Goal: Transaction & Acquisition: Purchase product/service

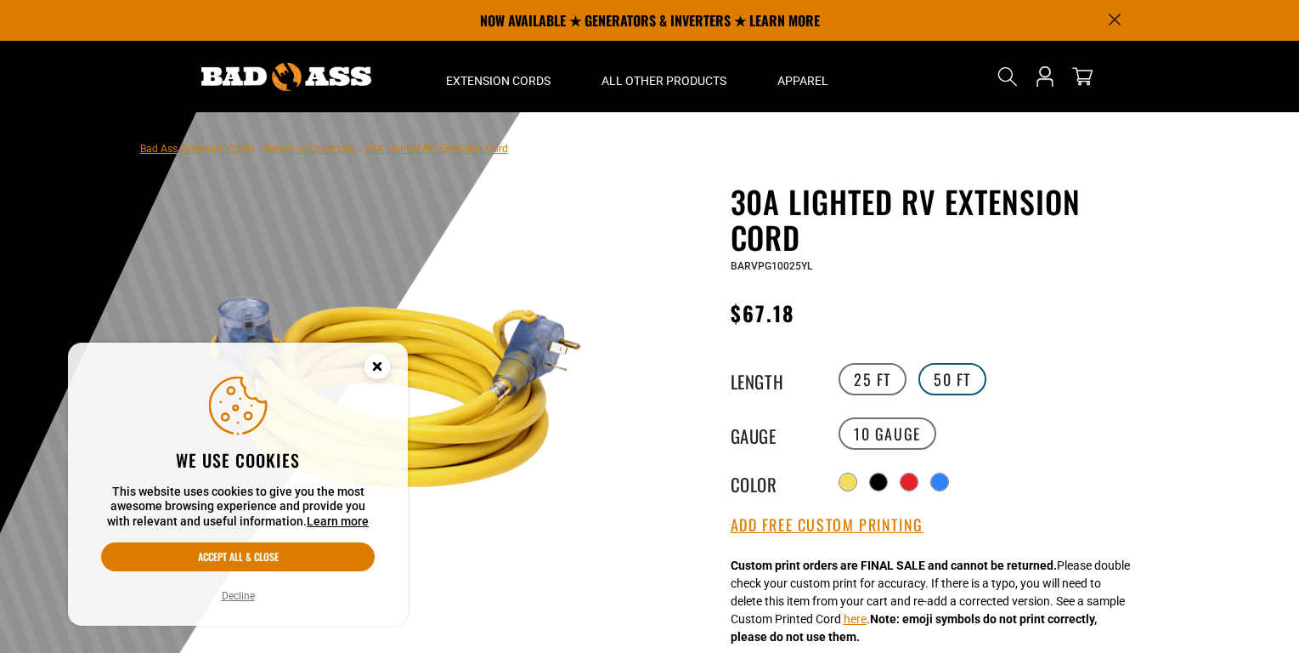
click at [959, 385] on label "50 FT" at bounding box center [953, 379] width 68 height 32
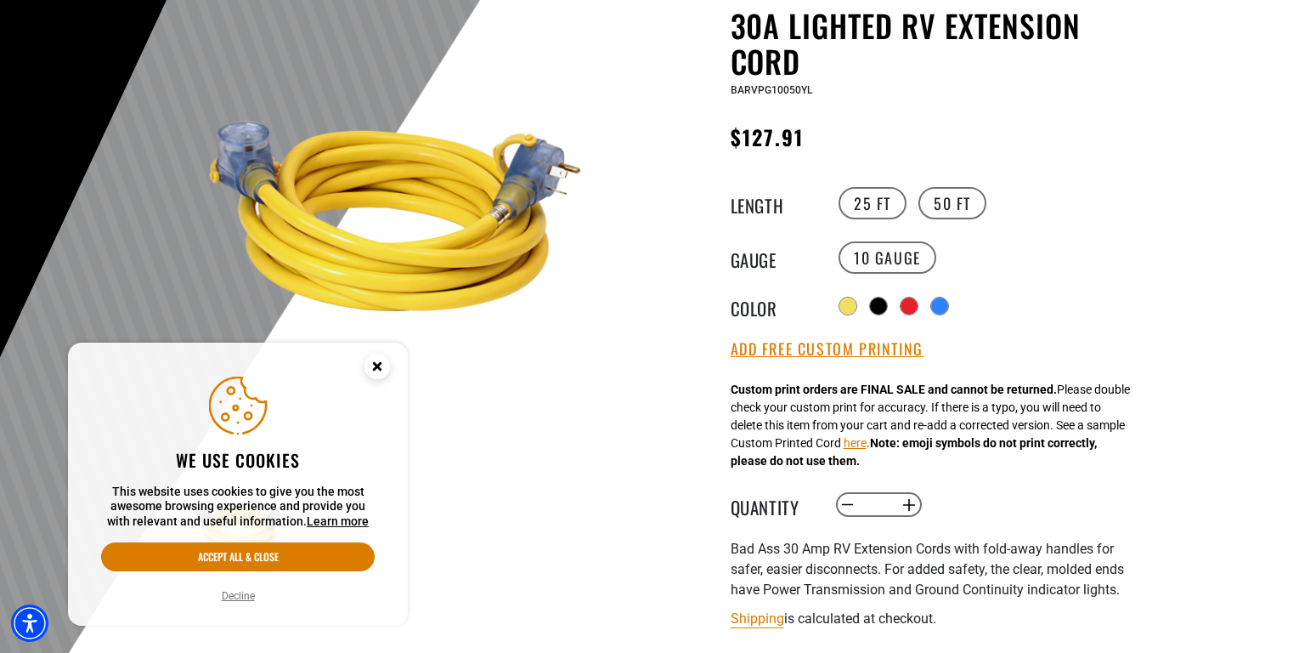
scroll to position [178, 0]
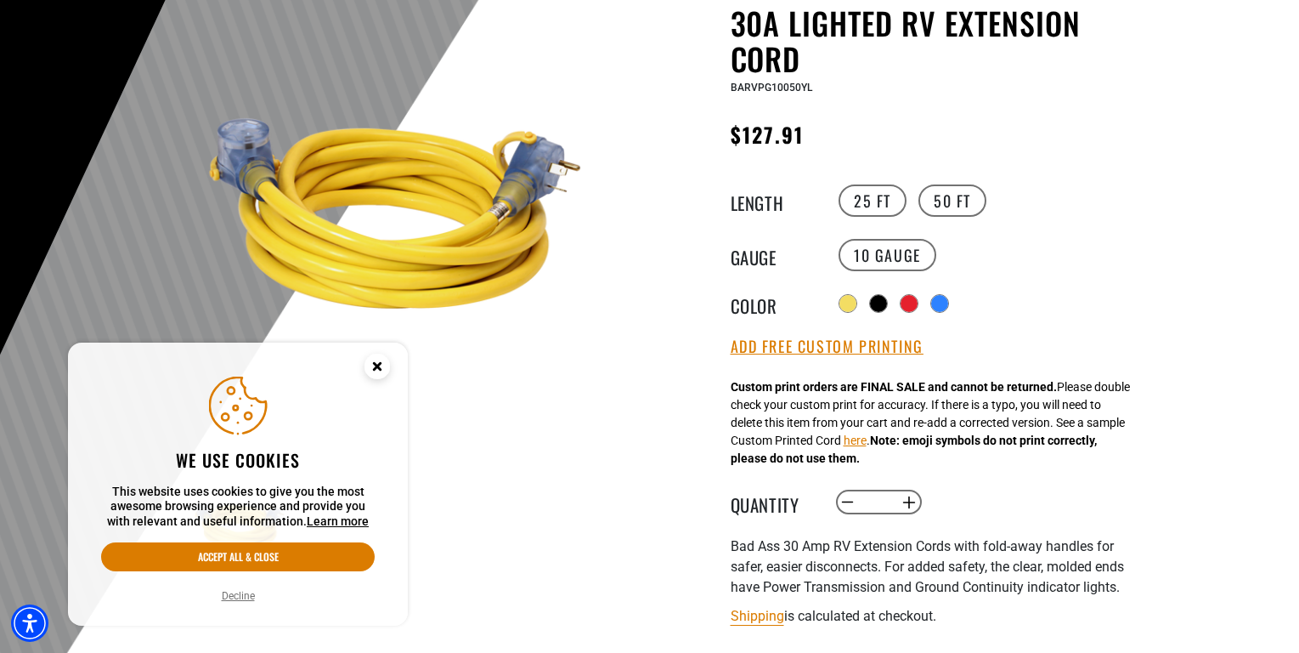
click at [367, 362] on circle "Close this option" at bounding box center [377, 365] width 25 height 25
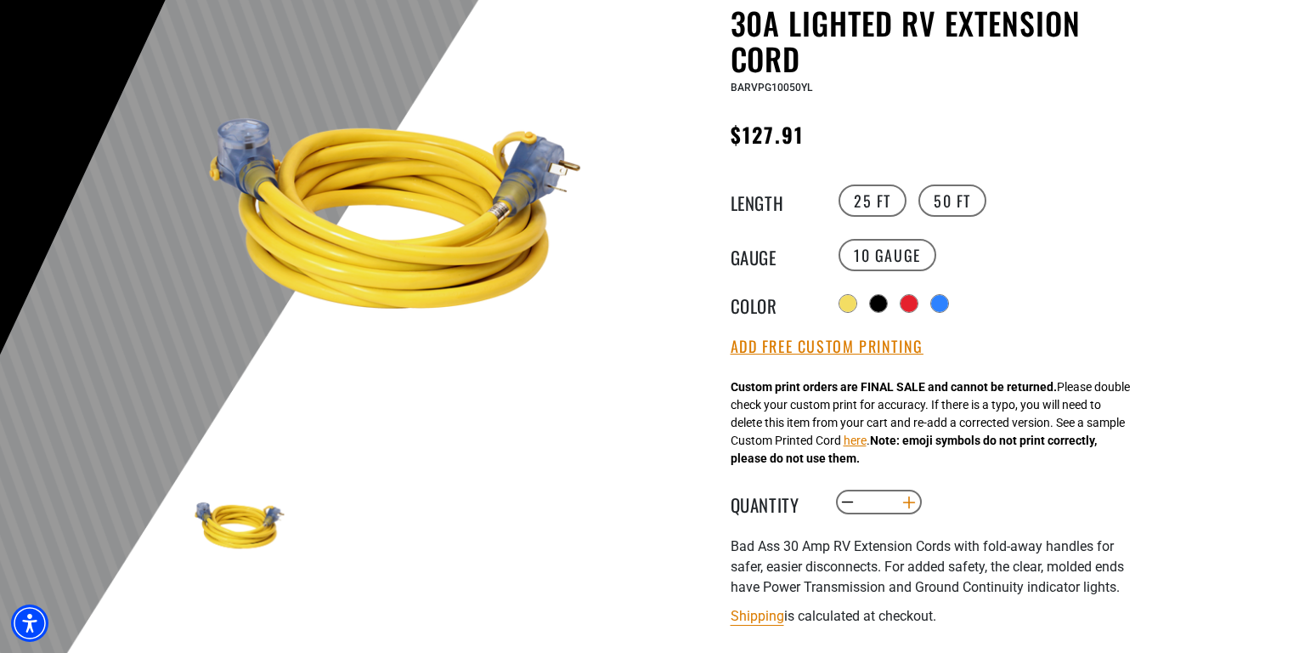
click at [916, 510] on button "Increase quantity for 30A Lighted RV Extension Cord" at bounding box center [909, 502] width 26 height 29
click at [847, 504] on button "Decrease quantity for 30A Lighted RV Extension Cord" at bounding box center [847, 502] width 26 height 29
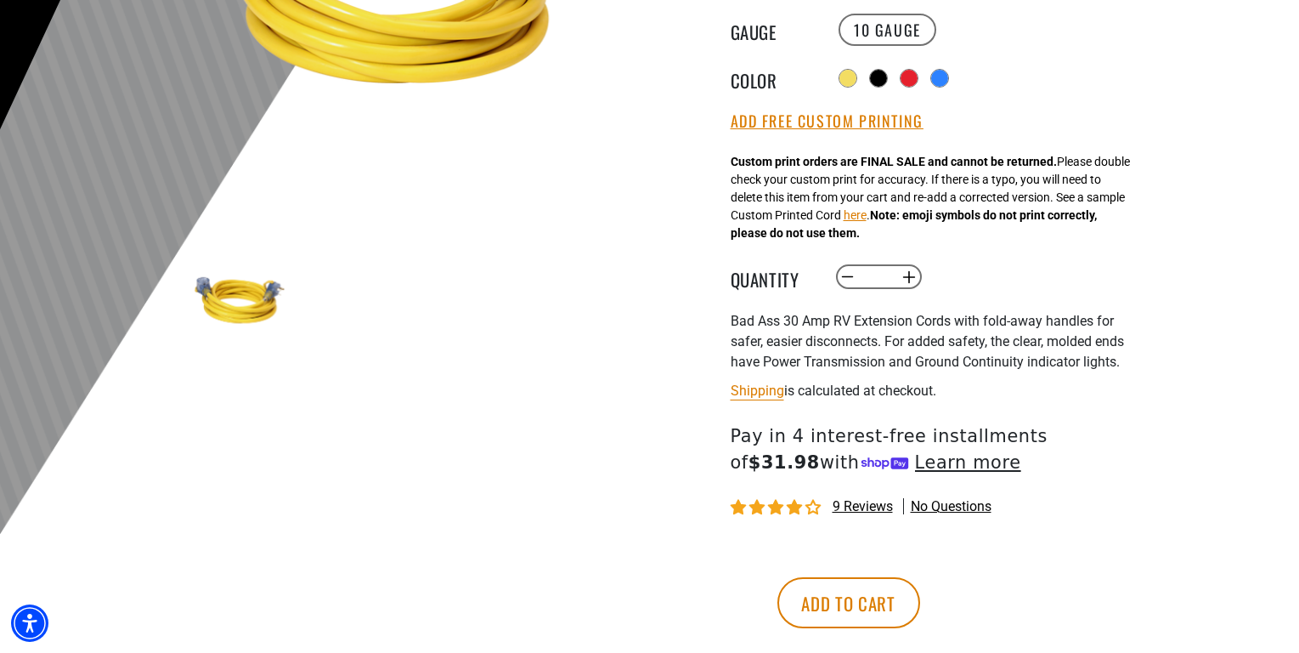
scroll to position [409, 0]
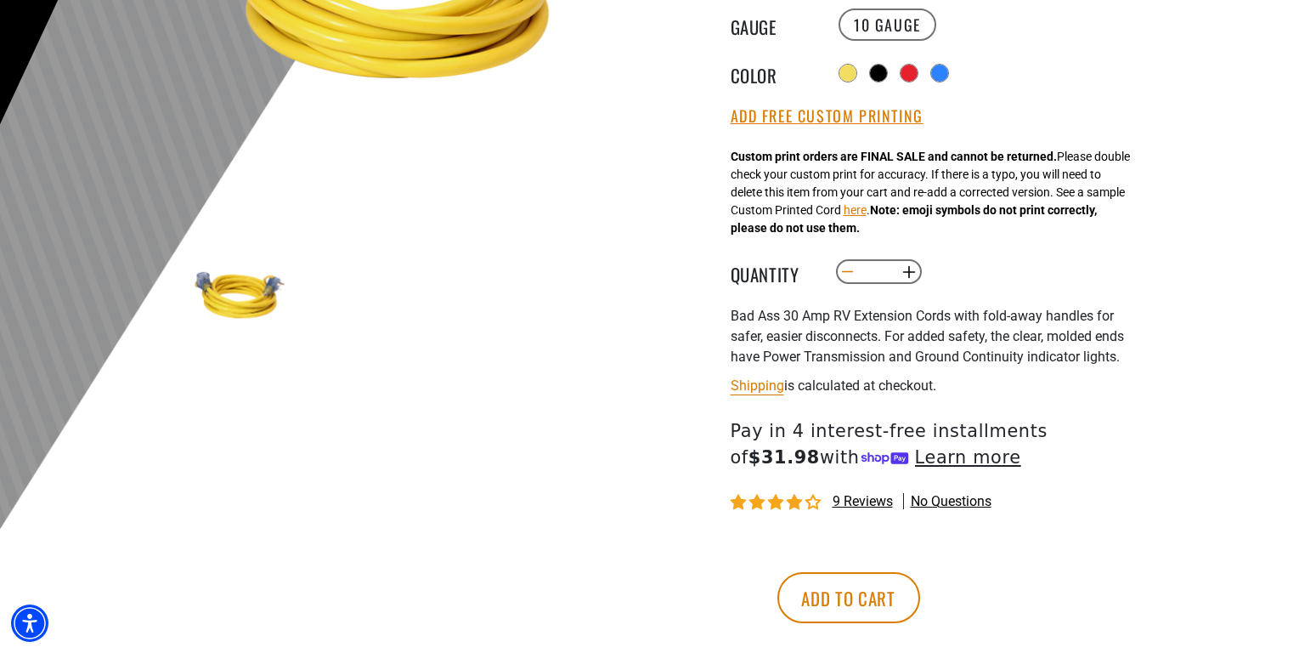
click at [856, 272] on button "Decrease quantity for 30A Lighted RV Extension Cord" at bounding box center [847, 271] width 26 height 29
type input "*"
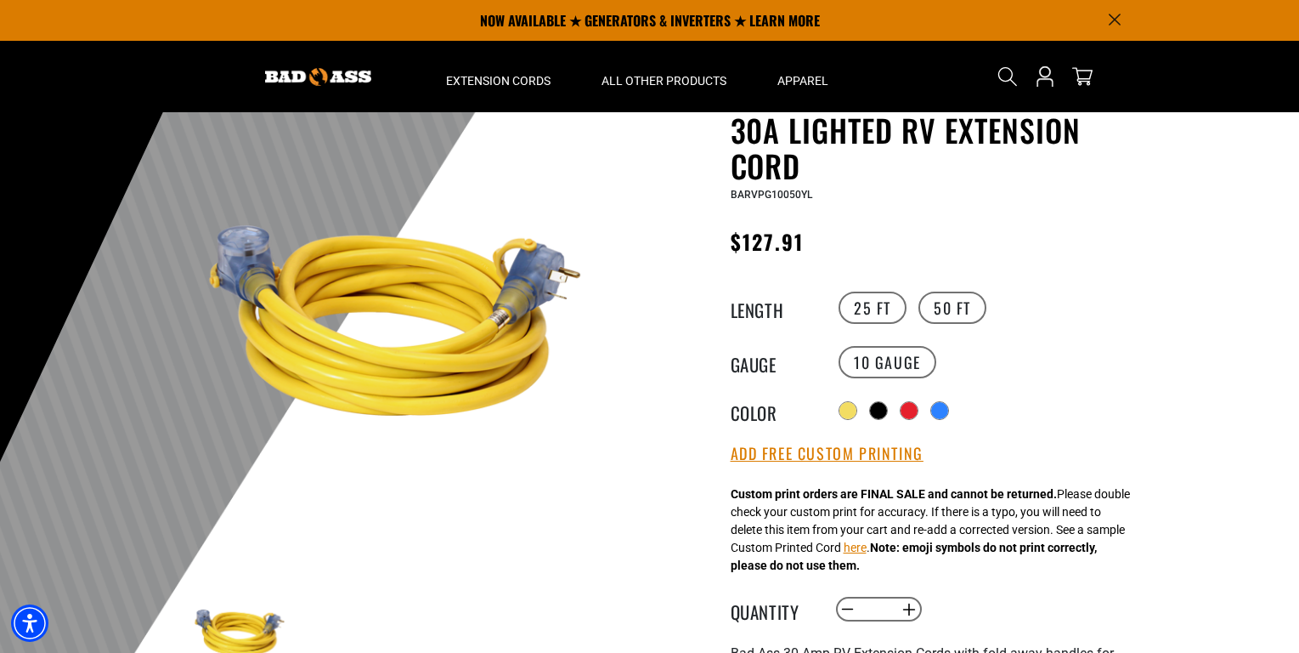
scroll to position [63, 0]
